Goal: Register for event/course

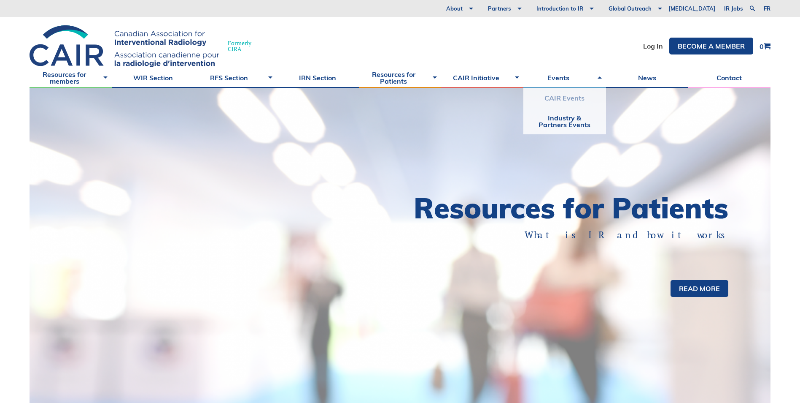
click at [581, 95] on link "CAIR Events" at bounding box center [565, 97] width 74 height 19
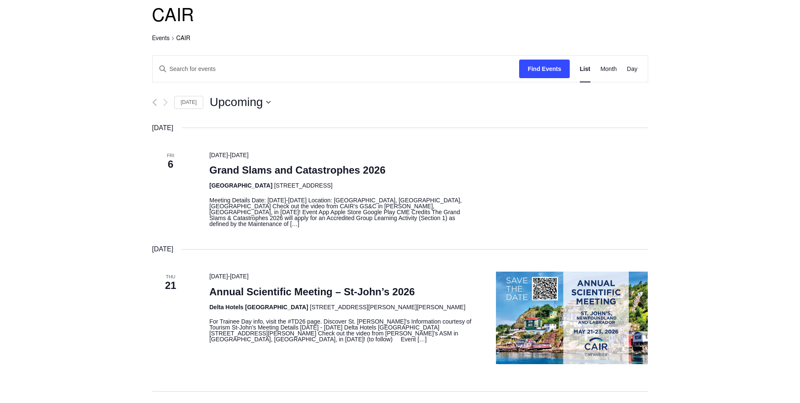
scroll to position [127, 0]
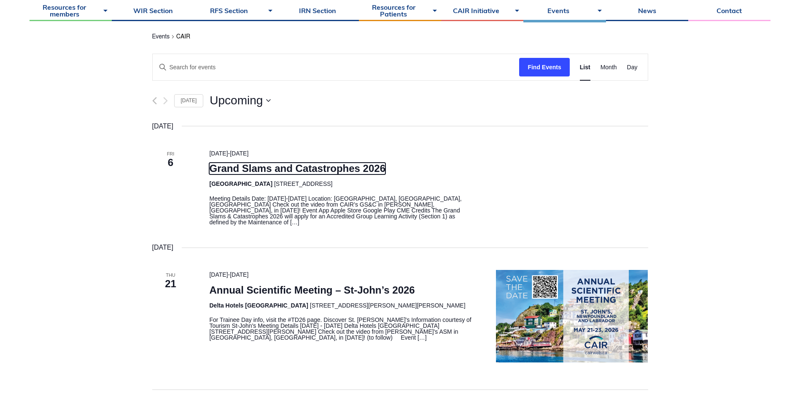
click at [351, 169] on link "Grand Slams and Catastrophes 2026" at bounding box center [297, 168] width 176 height 12
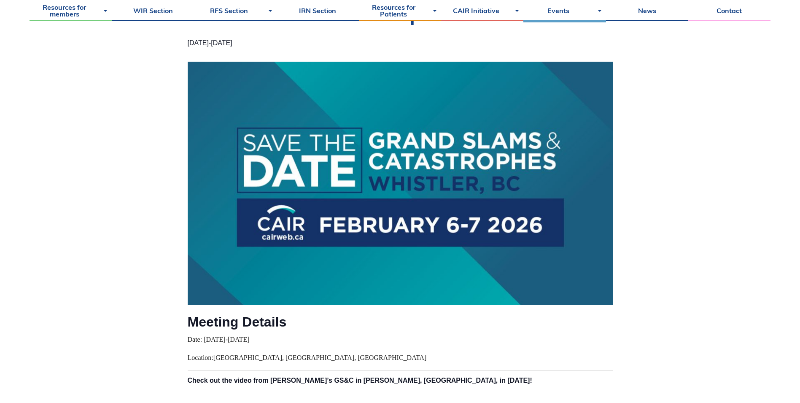
scroll to position [169, 0]
